Goal: Navigation & Orientation: Find specific page/section

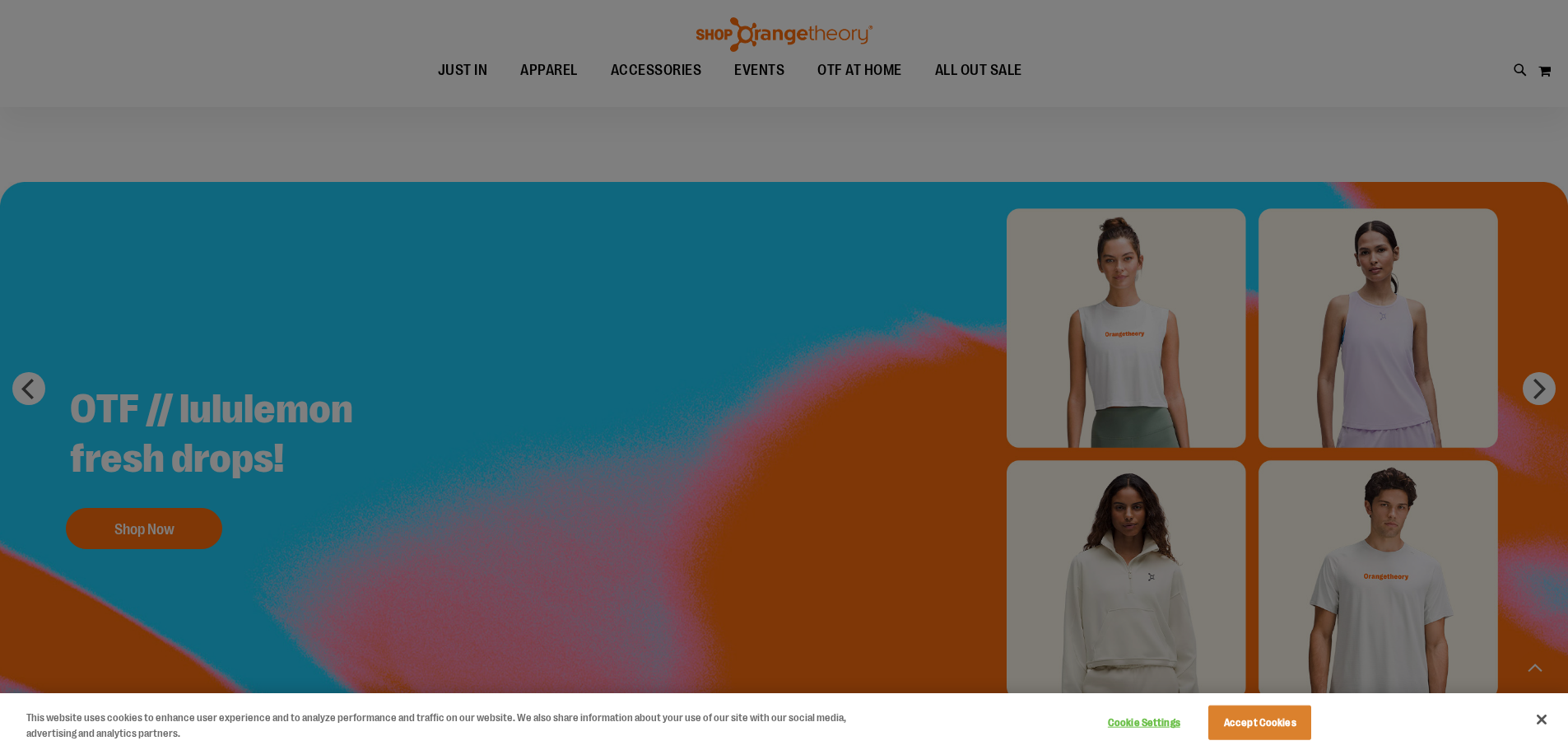
scroll to position [655, 0]
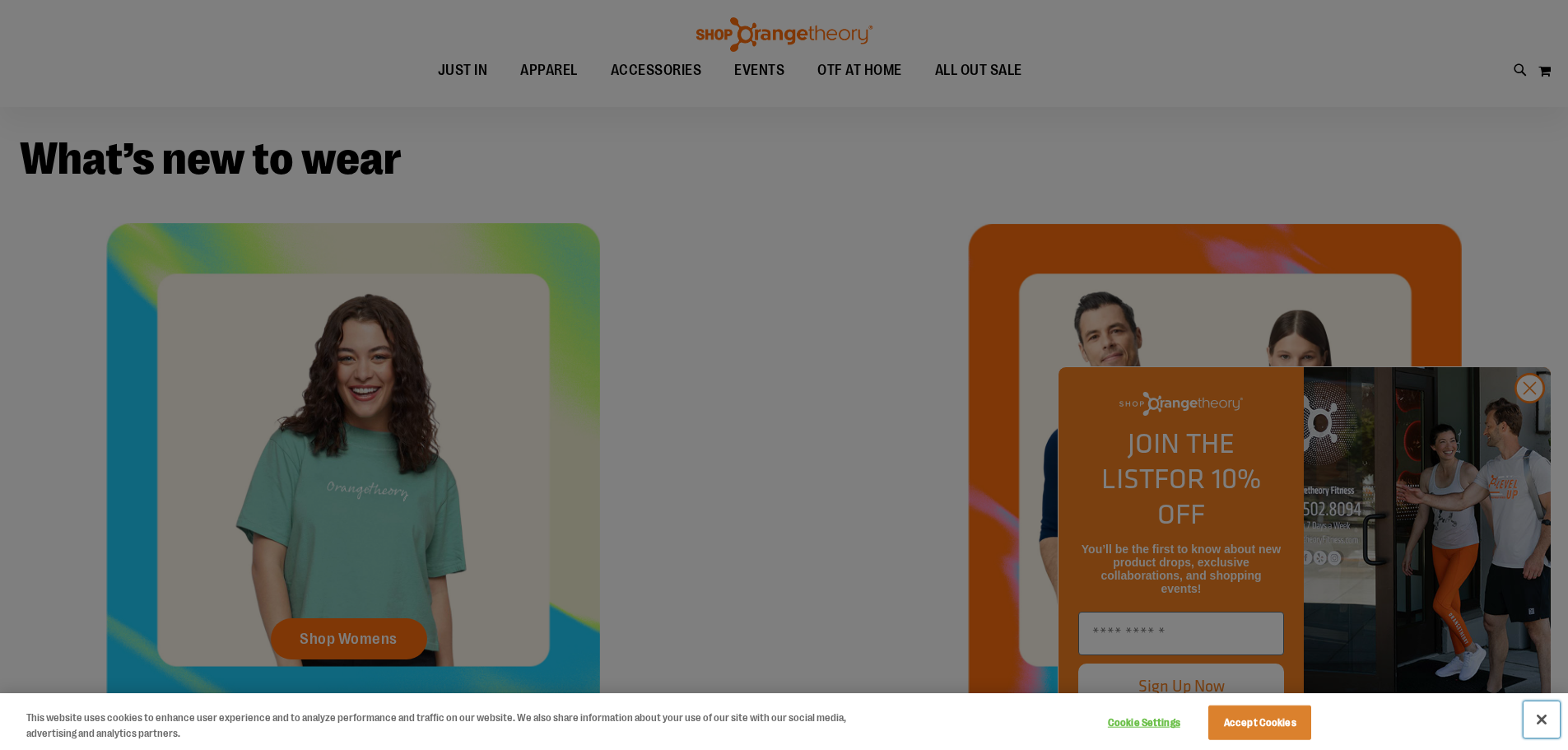
click at [1545, 718] on button "Close" at bounding box center [1541, 719] width 36 height 36
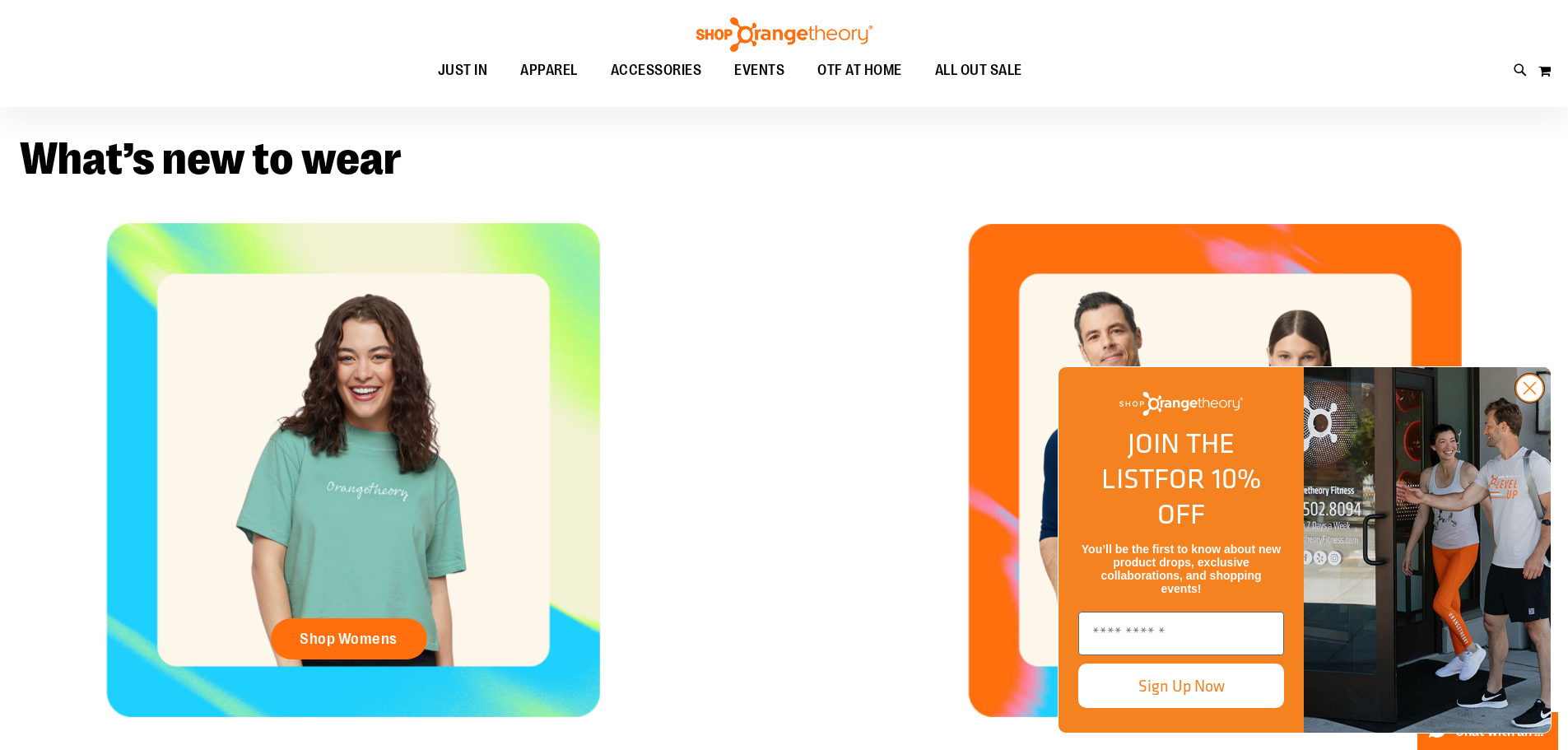
click at [1531, 394] on icon "Close dialog" at bounding box center [1530, 388] width 12 height 12
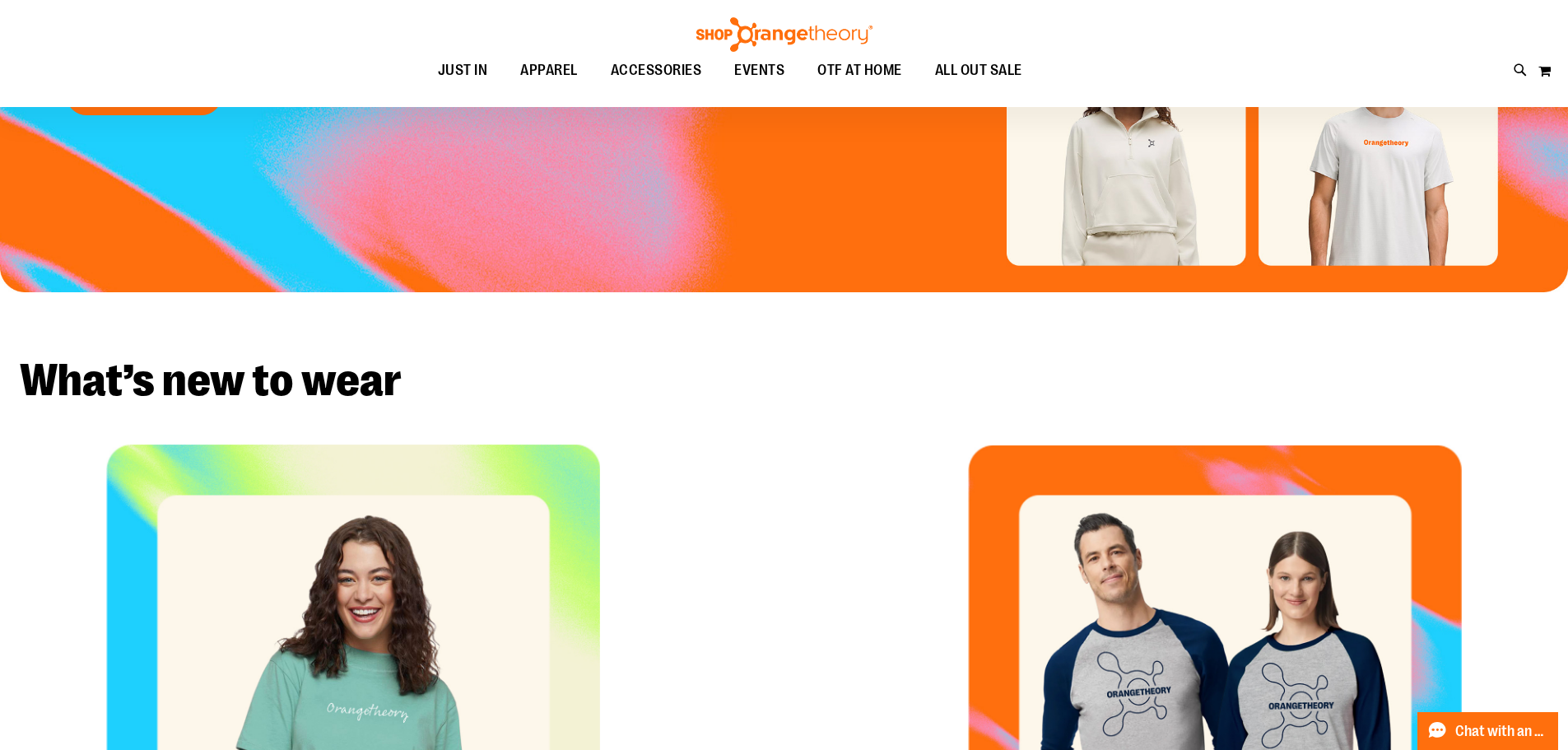
scroll to position [0, 0]
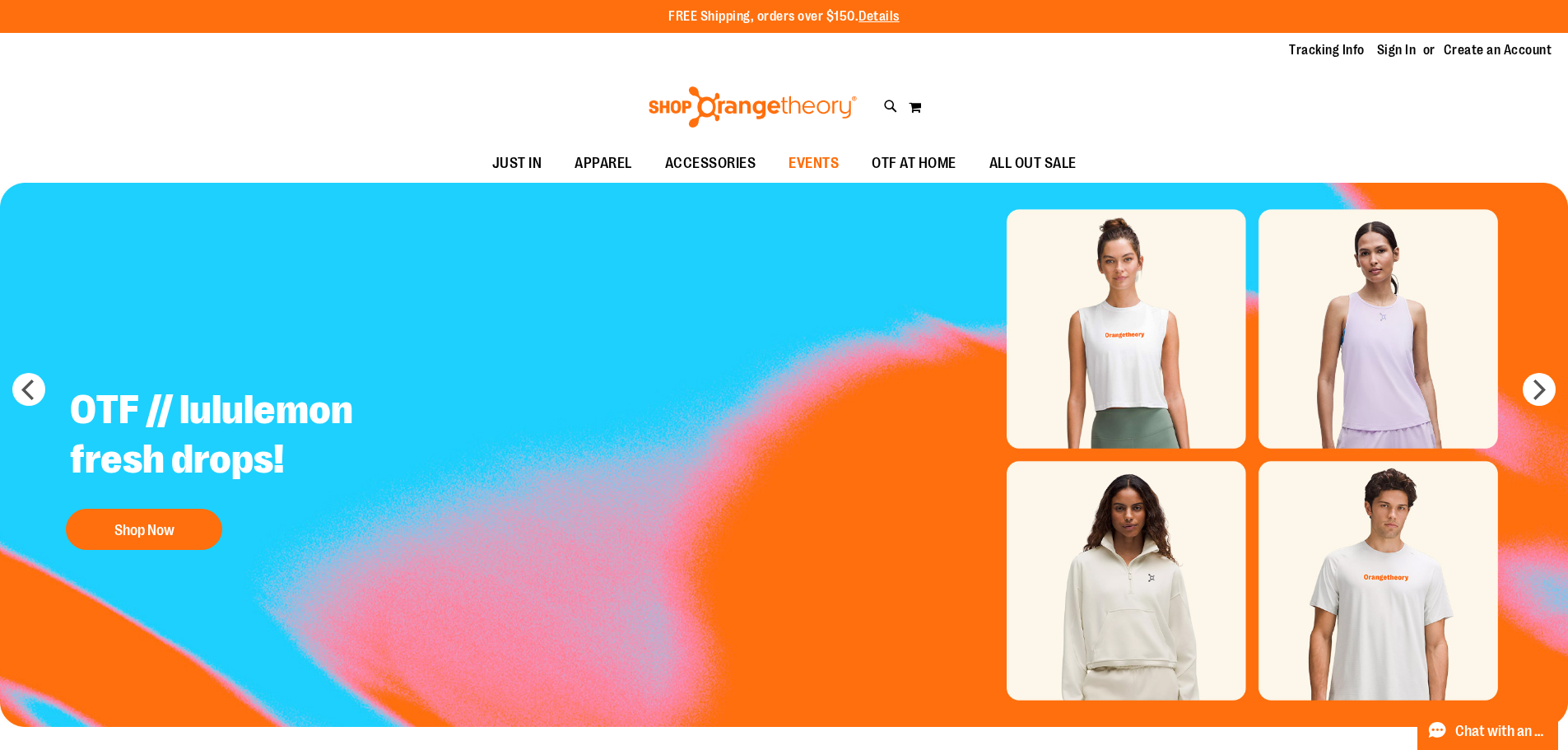
click at [825, 160] on span "EVENTS" at bounding box center [813, 163] width 50 height 37
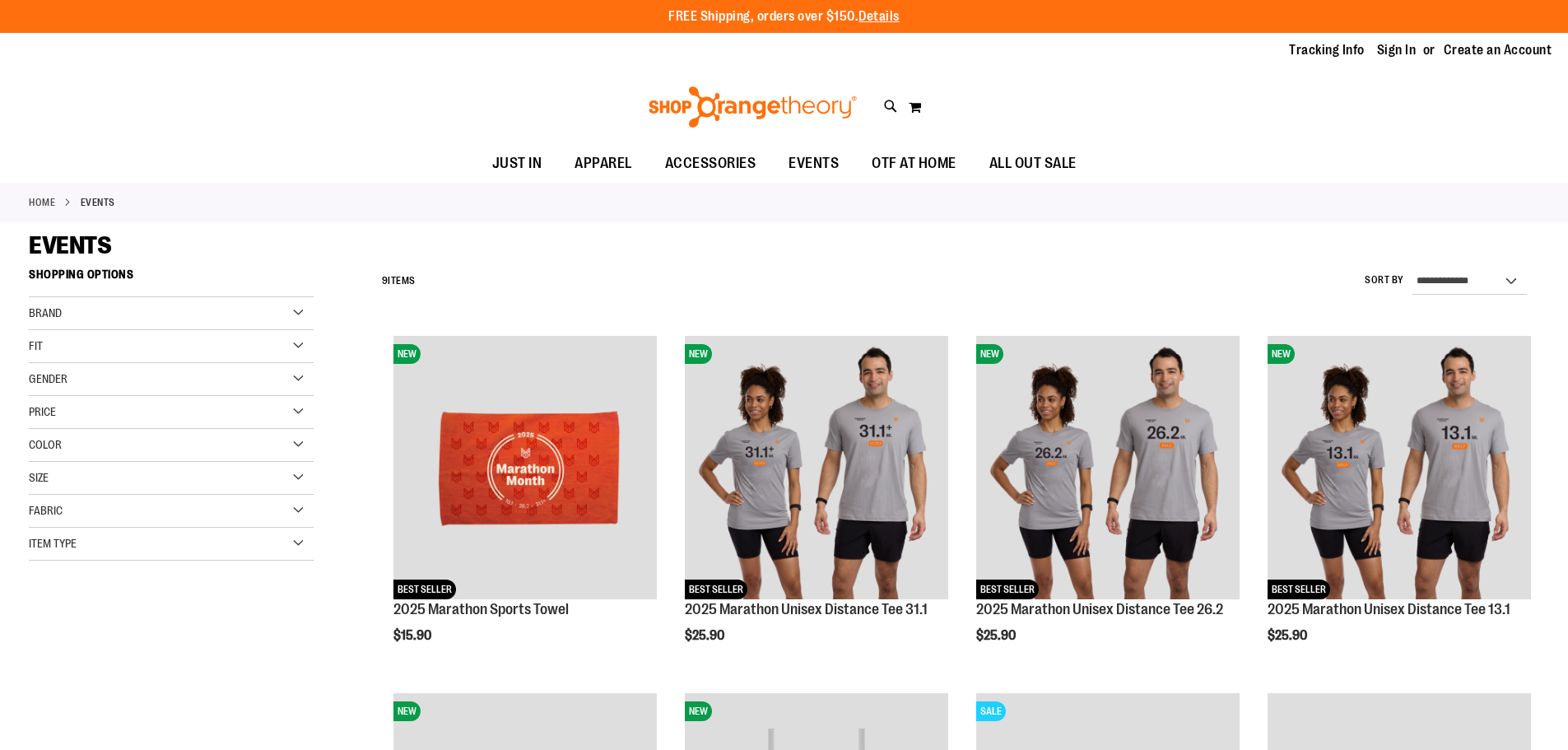
click at [895, 157] on span "OTF AT HOME" at bounding box center [914, 163] width 85 height 37
